Goal: Transaction & Acquisition: Subscribe to service/newsletter

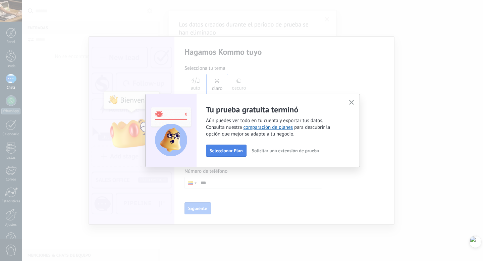
click at [232, 152] on span "Seleccionar Plan" at bounding box center [226, 150] width 33 height 5
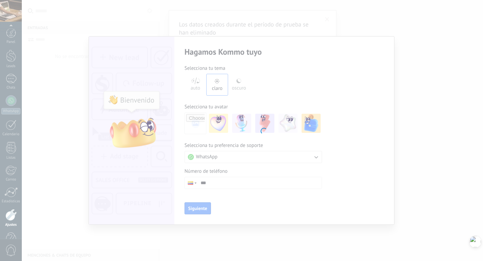
scroll to position [18, 0]
